Goal: Navigation & Orientation: Find specific page/section

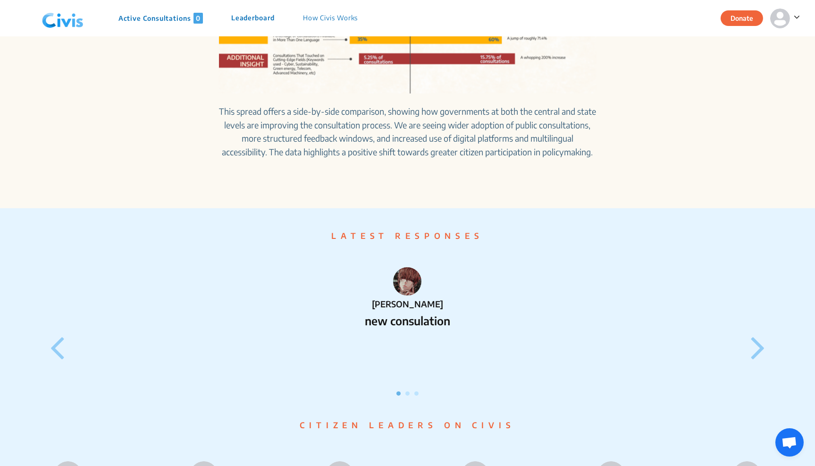
scroll to position [676, 0]
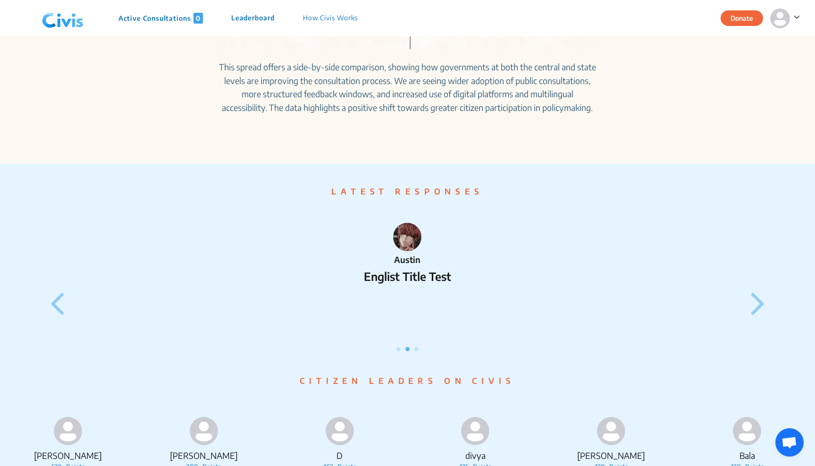
click at [749, 295] on div "Austin Englist Title Test" at bounding box center [407, 278] width 733 height 146
click at [762, 314] on icon at bounding box center [758, 303] width 14 height 40
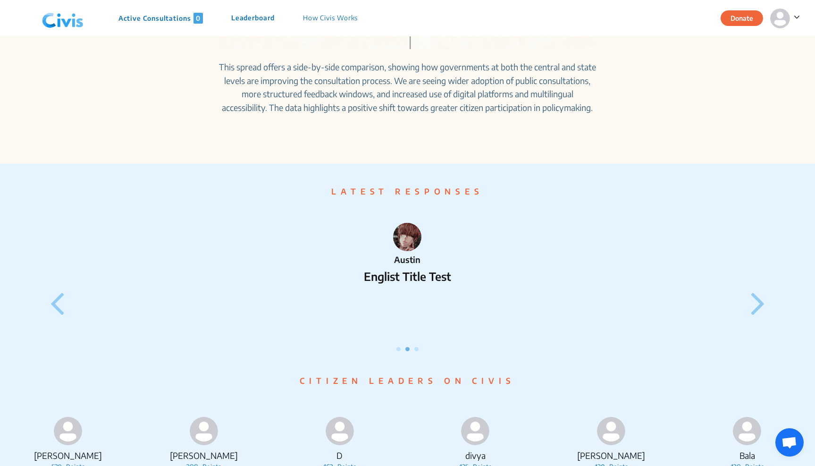
click at [762, 314] on icon at bounding box center [758, 303] width 14 height 40
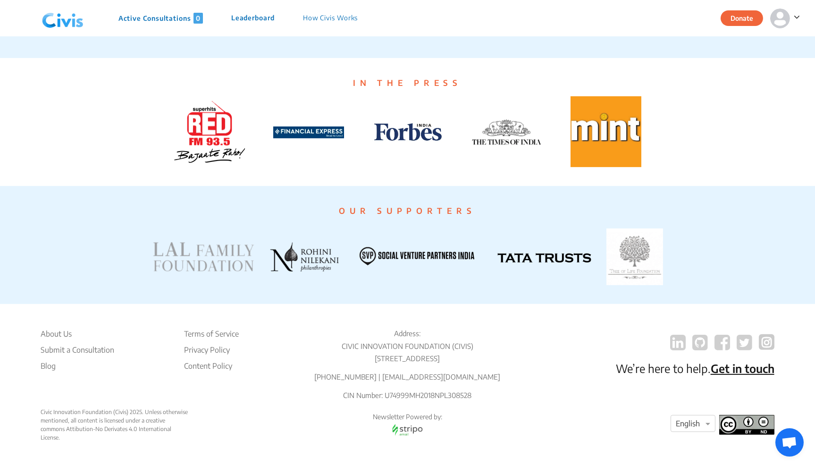
scroll to position [1693, 0]
click at [92, 344] on li "Submit a Consultation" at bounding box center [78, 349] width 74 height 11
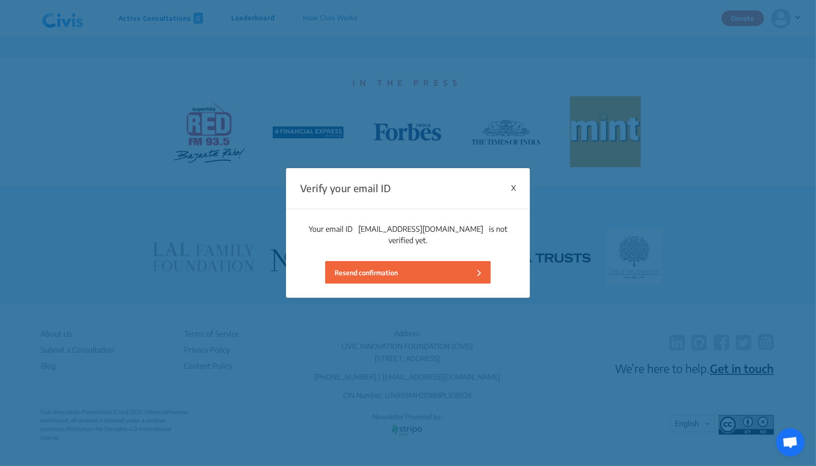
click at [518, 193] on div "Verify your email ID X" at bounding box center [408, 188] width 244 height 41
click at [511, 189] on div "X" at bounding box center [513, 187] width 5 height 11
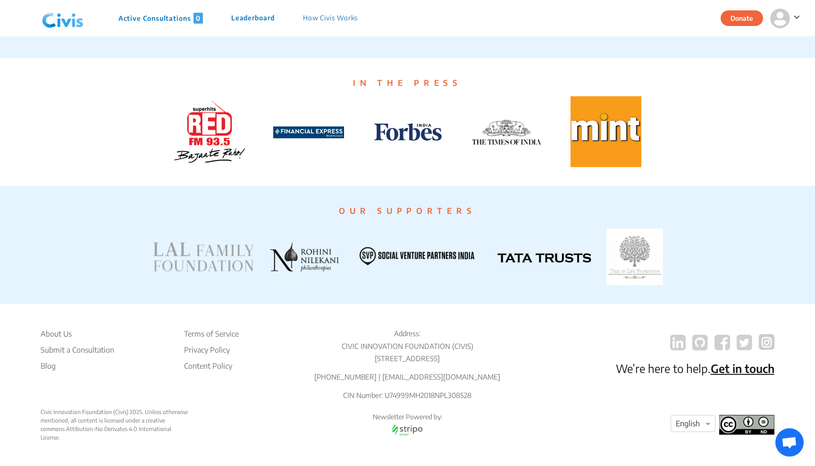
click at [203, 329] on ul "Terms of Service Privacy Policy Content Policy" at bounding box center [211, 364] width 55 height 73
click at [210, 328] on li "Terms of Service" at bounding box center [211, 333] width 55 height 11
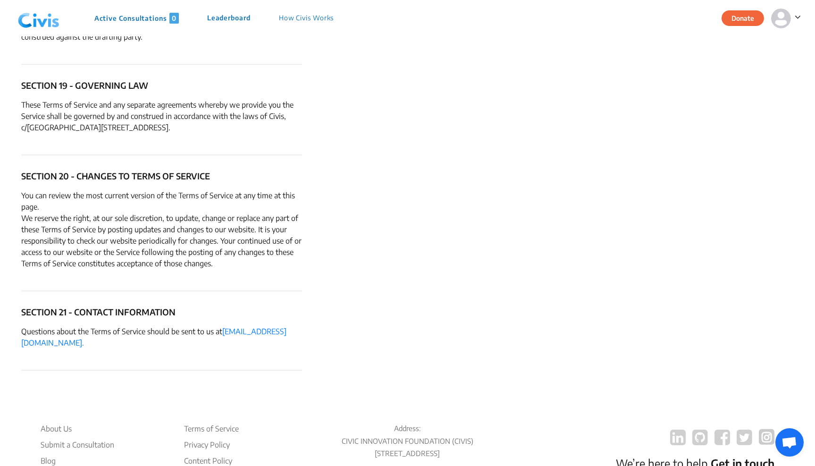
scroll to position [4139, 0]
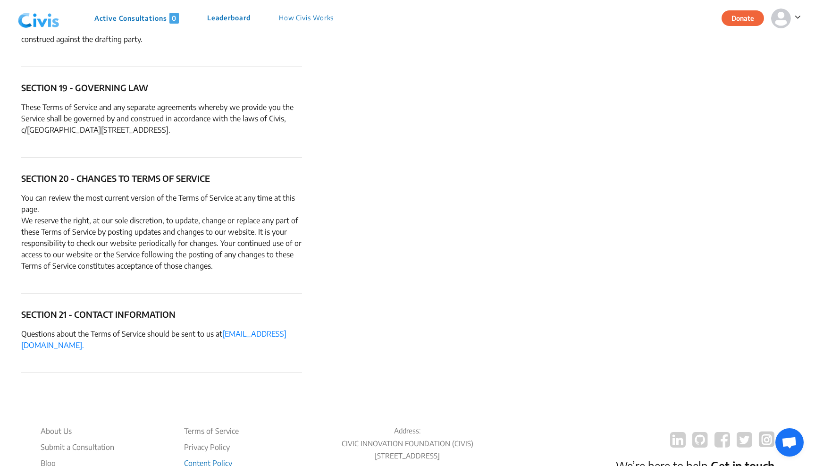
click at [208, 457] on li "Content Policy" at bounding box center [211, 462] width 55 height 11
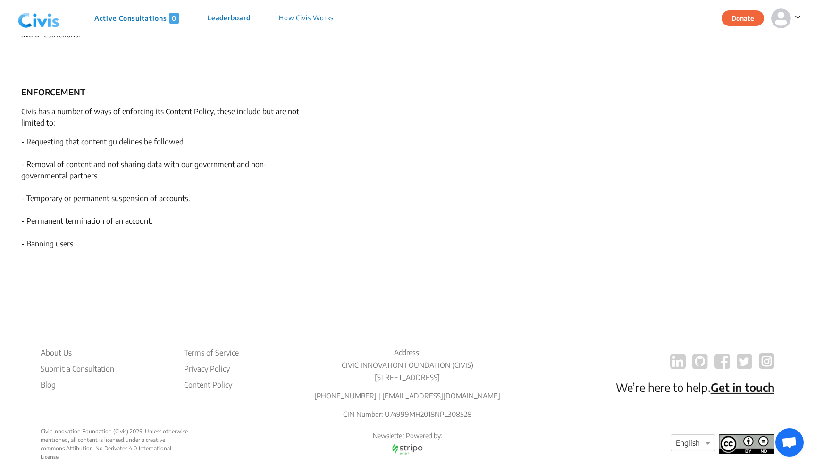
scroll to position [717, 0]
